Goal: Information Seeking & Learning: Learn about a topic

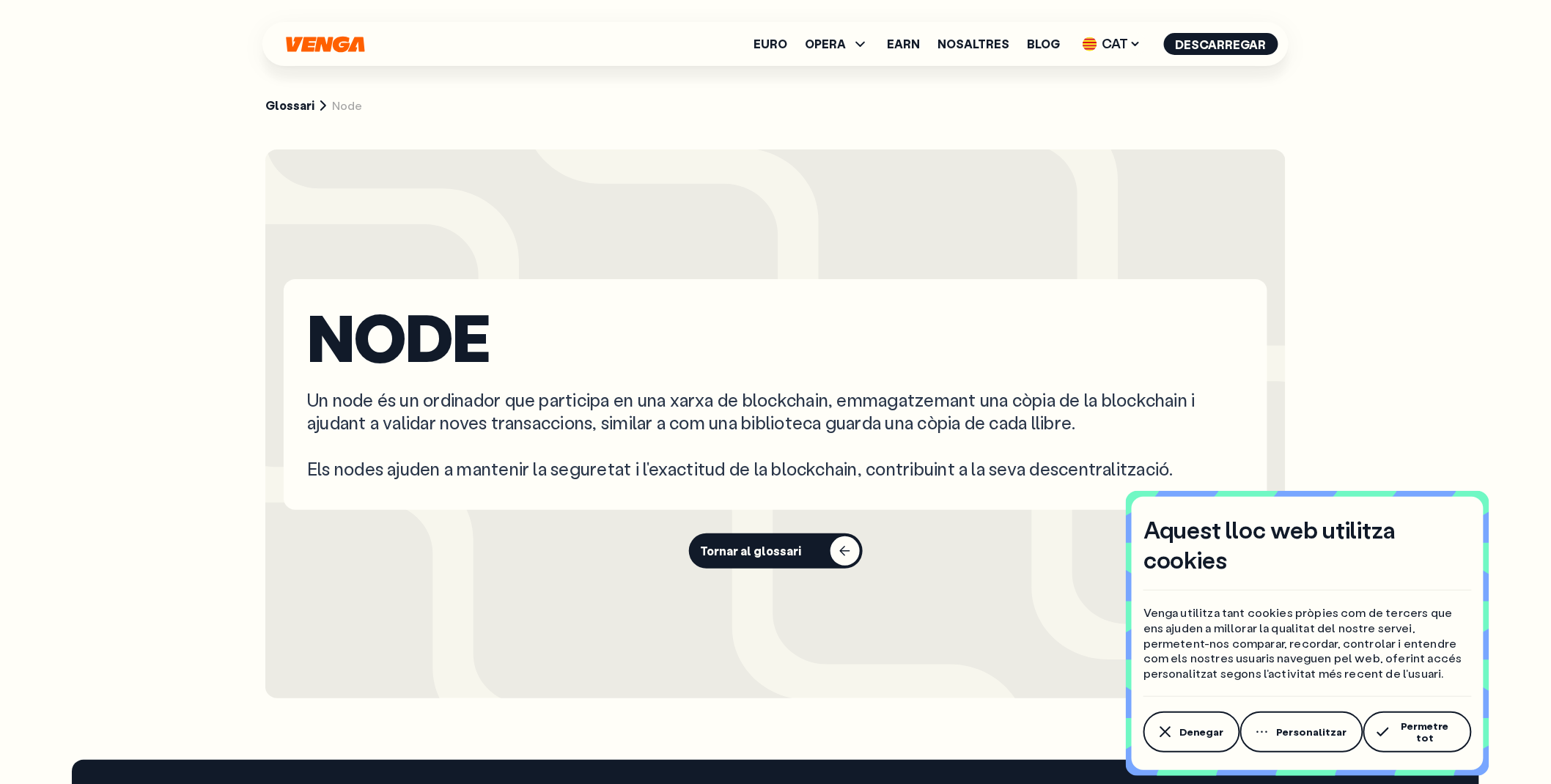
click at [1391, 436] on main "Glossari Node Node Un node és un ordinador que participa en una xarxa de blockc…" at bounding box center [775, 380] width 1551 height 760
click at [1207, 745] on button "Denegar" at bounding box center [1192, 732] width 96 height 41
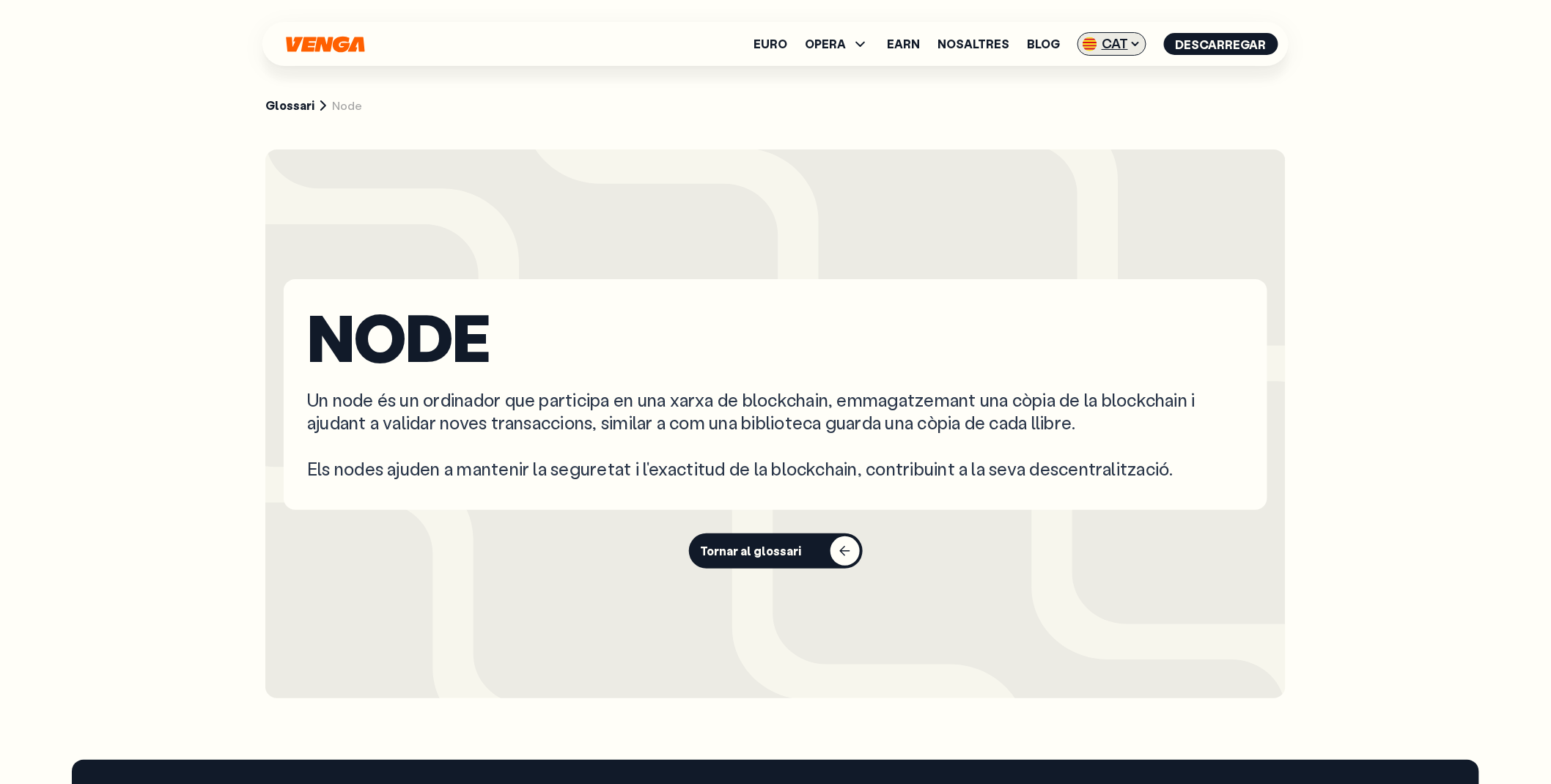
click at [1141, 52] on span "CAT" at bounding box center [1112, 44] width 69 height 23
click at [1120, 66] on link "English - EN" at bounding box center [1090, 73] width 111 height 28
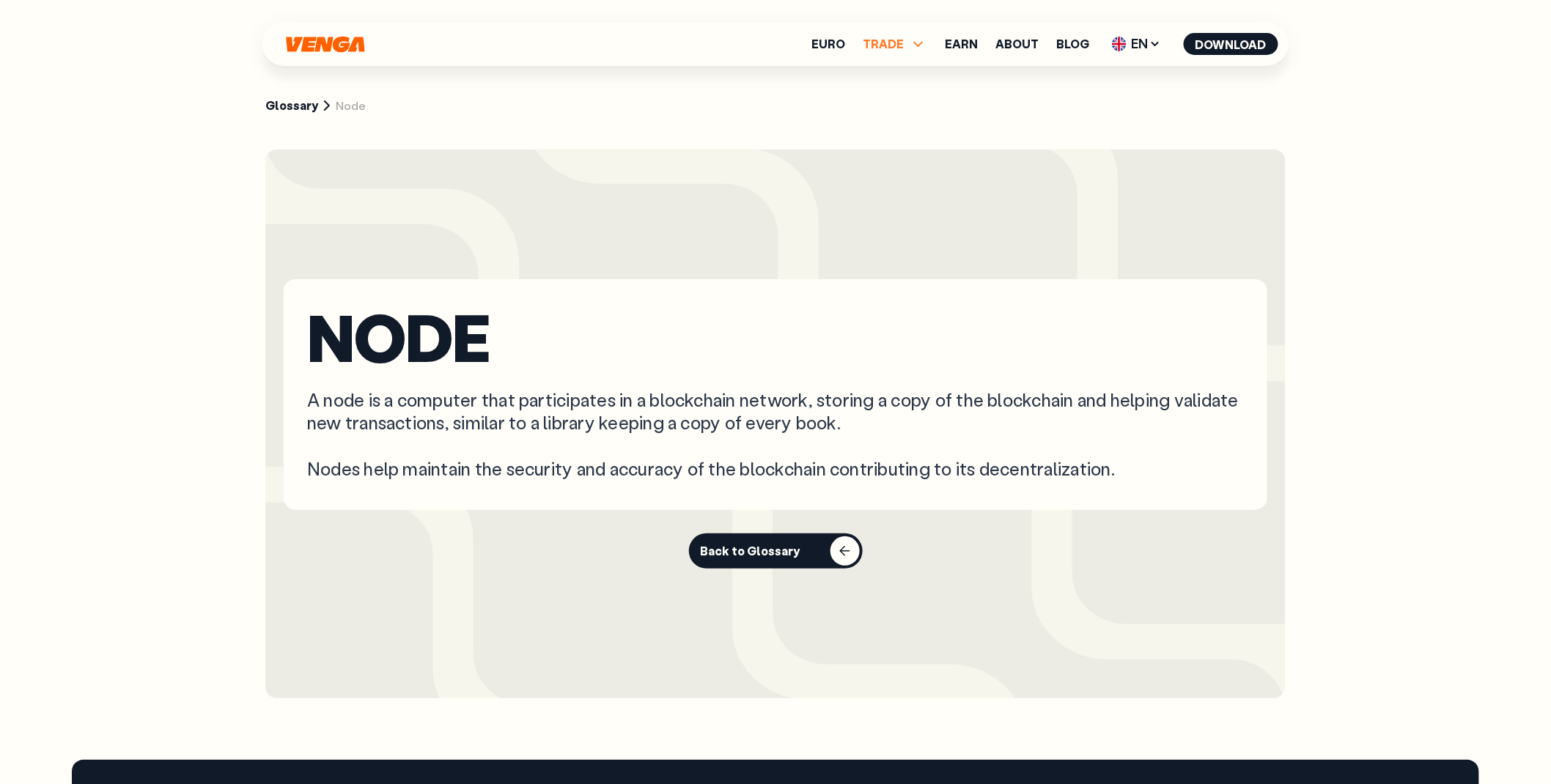
click at [909, 42] on span "TRADE" at bounding box center [896, 43] width 65 height 17
click at [1082, 45] on link "Blog" at bounding box center [1073, 44] width 33 height 12
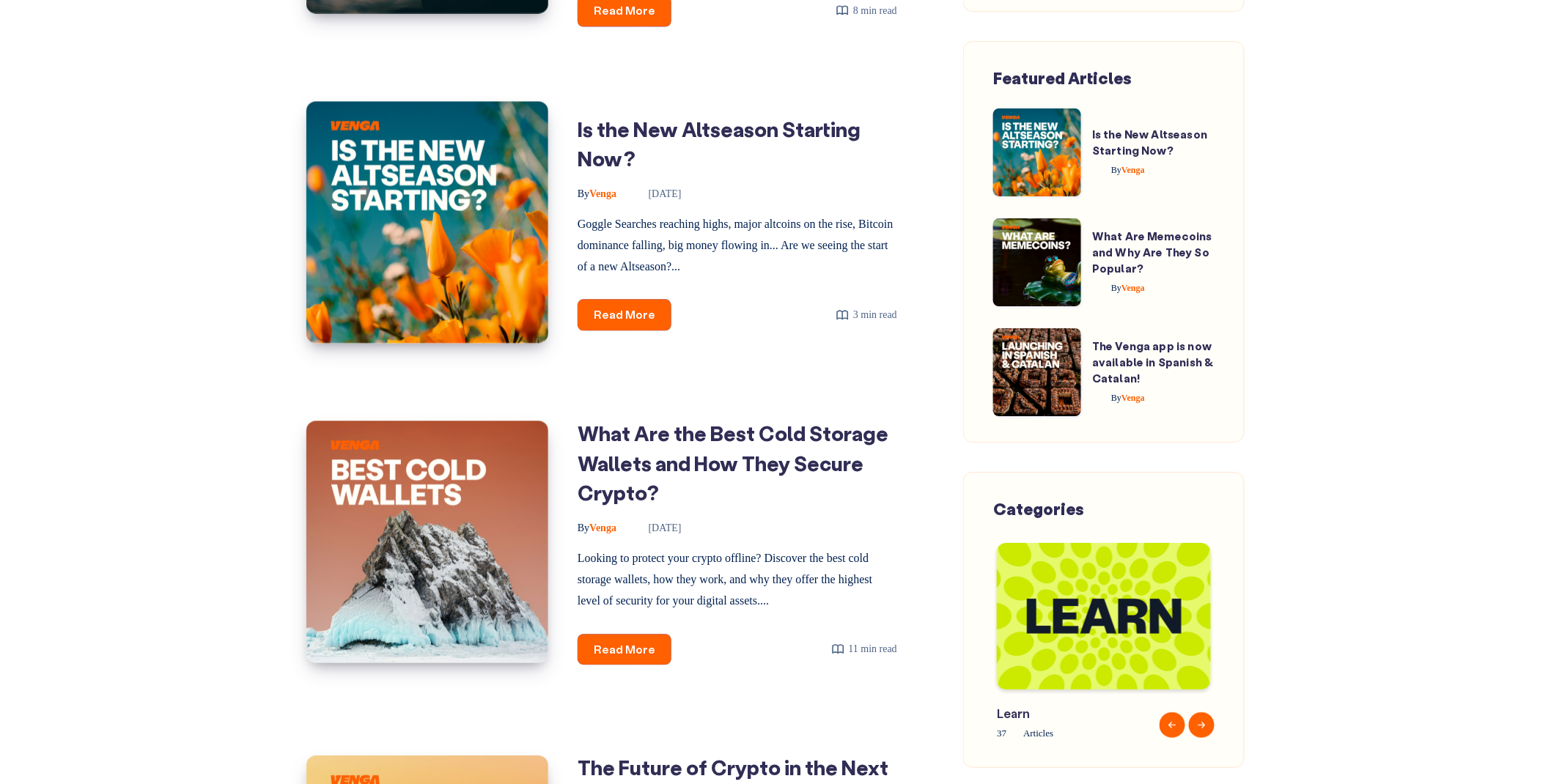
scroll to position [1492, 0]
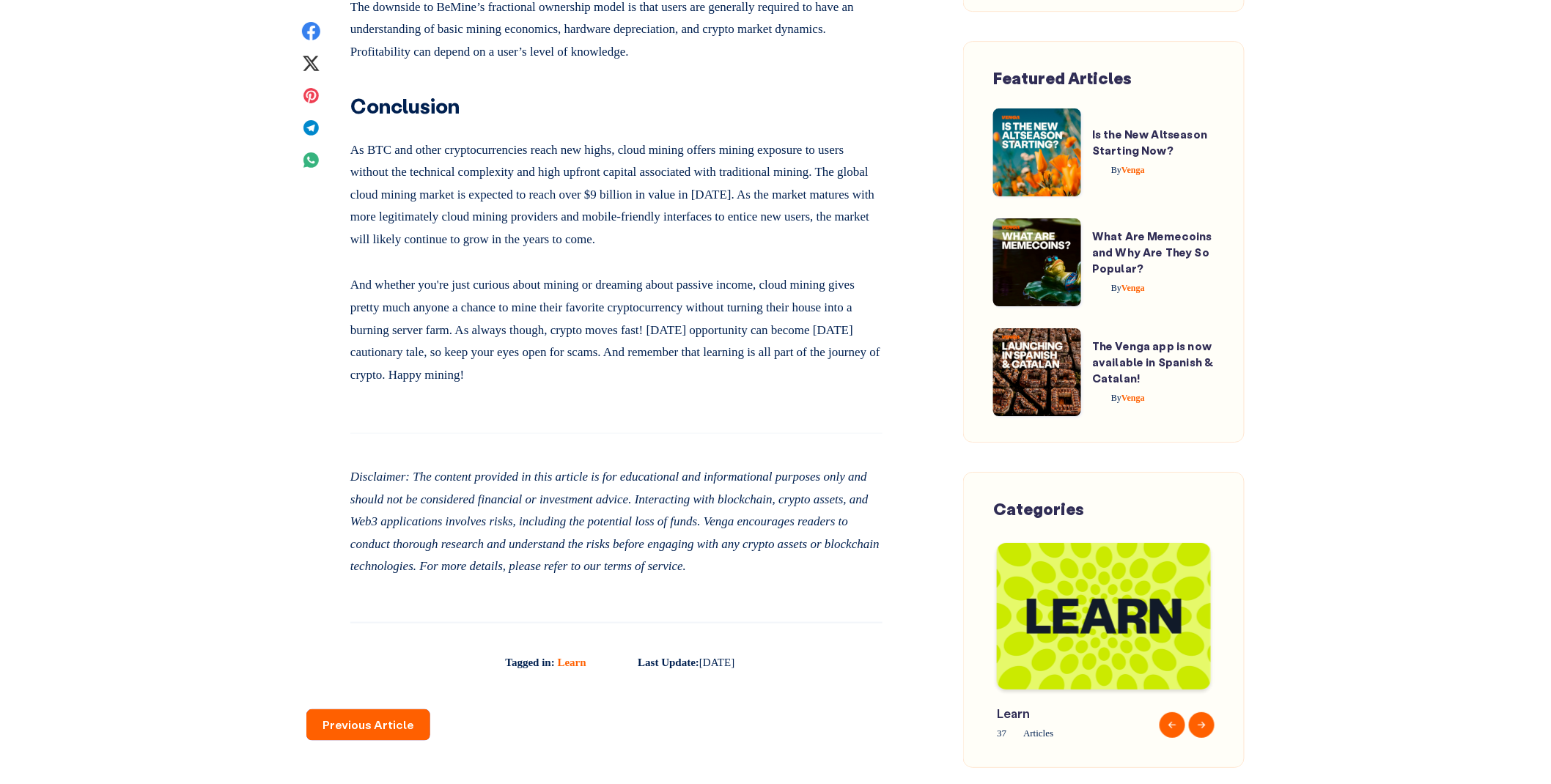
scroll to position [7735, 0]
